Goal: Information Seeking & Learning: Stay updated

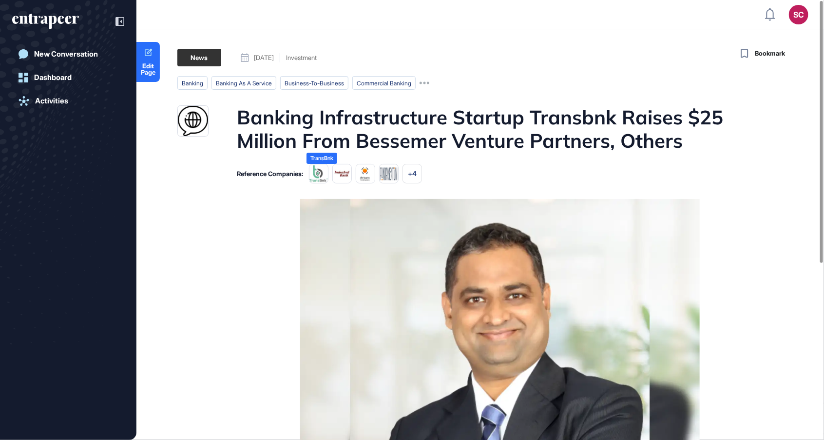
click at [681, 305] on img at bounding box center [500, 349] width 400 height 300
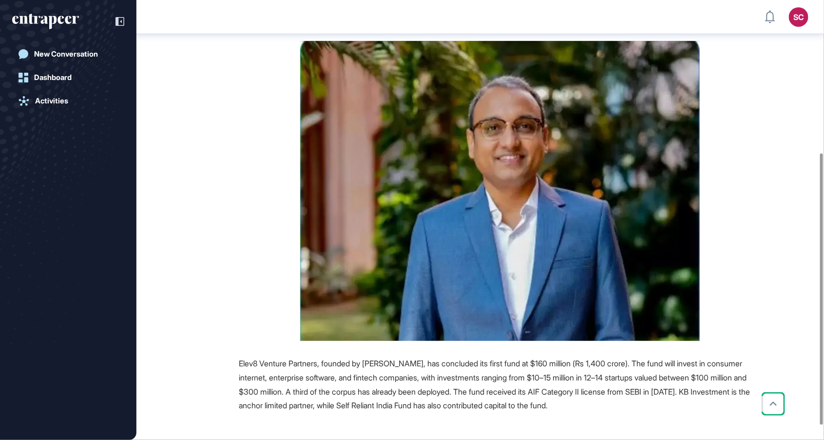
scroll to position [300, 0]
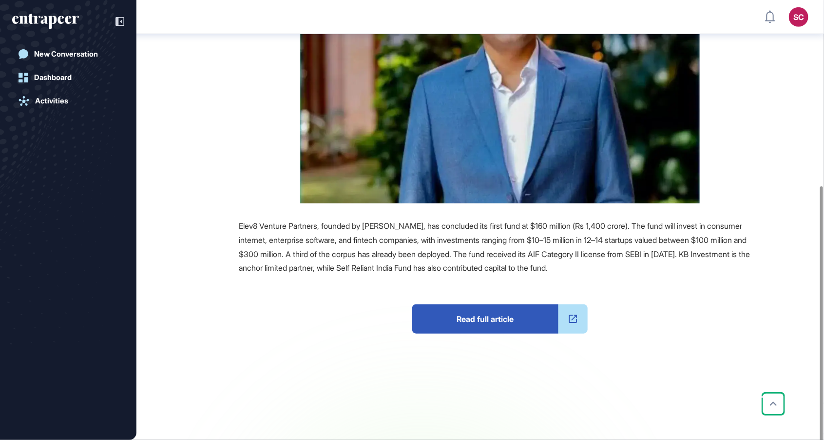
click at [517, 312] on span "Read full article" at bounding box center [485, 318] width 146 height 29
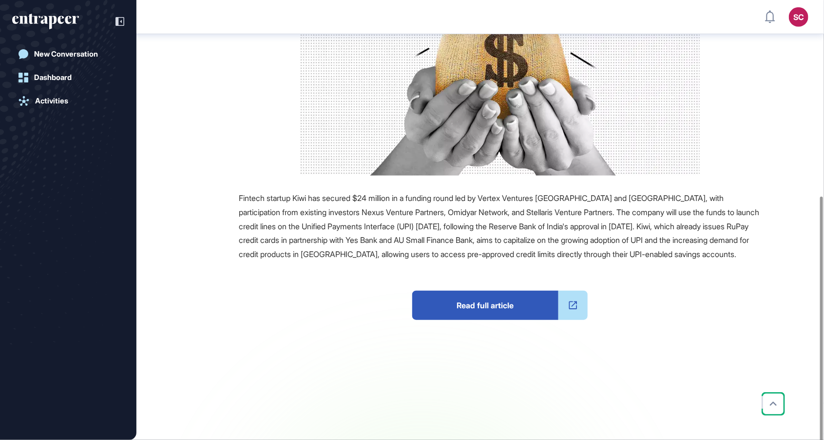
scroll to position [328, 0]
click at [511, 319] on span "Read full article" at bounding box center [485, 304] width 146 height 29
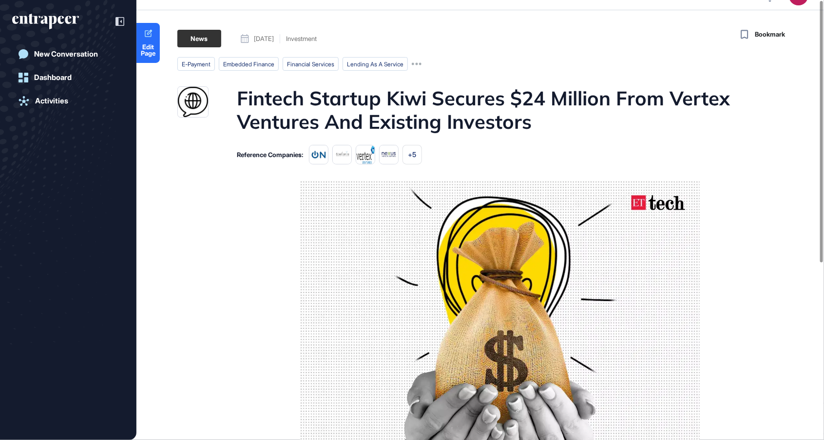
scroll to position [0, 0]
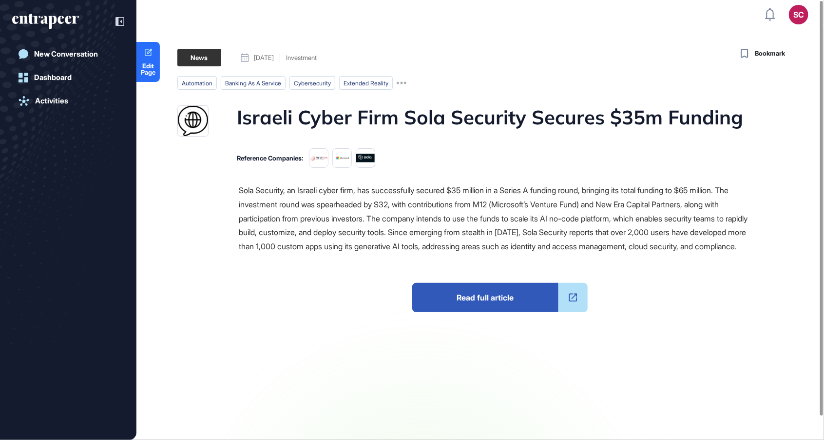
click at [501, 309] on span "Read full article" at bounding box center [485, 297] width 146 height 29
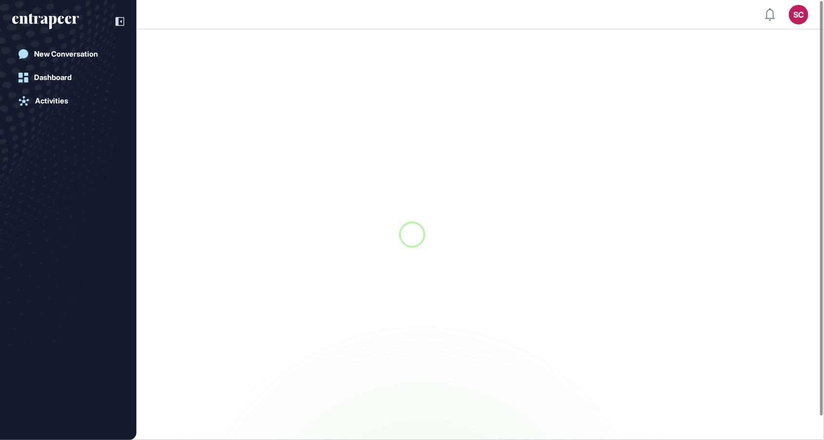
scroll to position [0, 0]
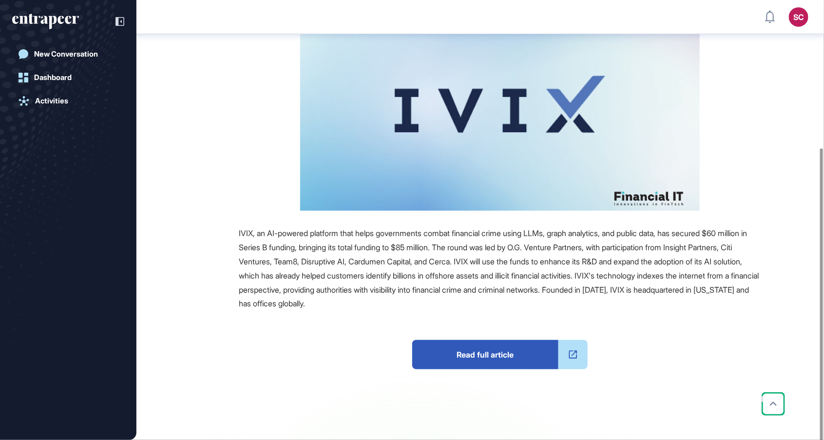
scroll to position [242, 0]
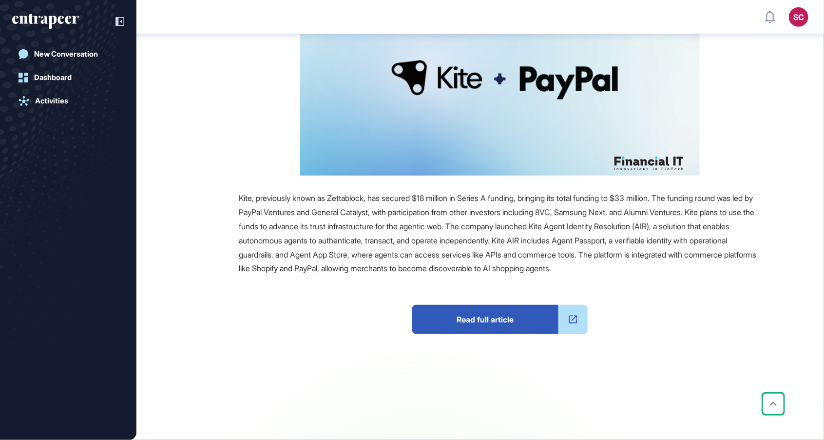
scroll to position [242, 0]
